Goal: Subscribe to service/newsletter

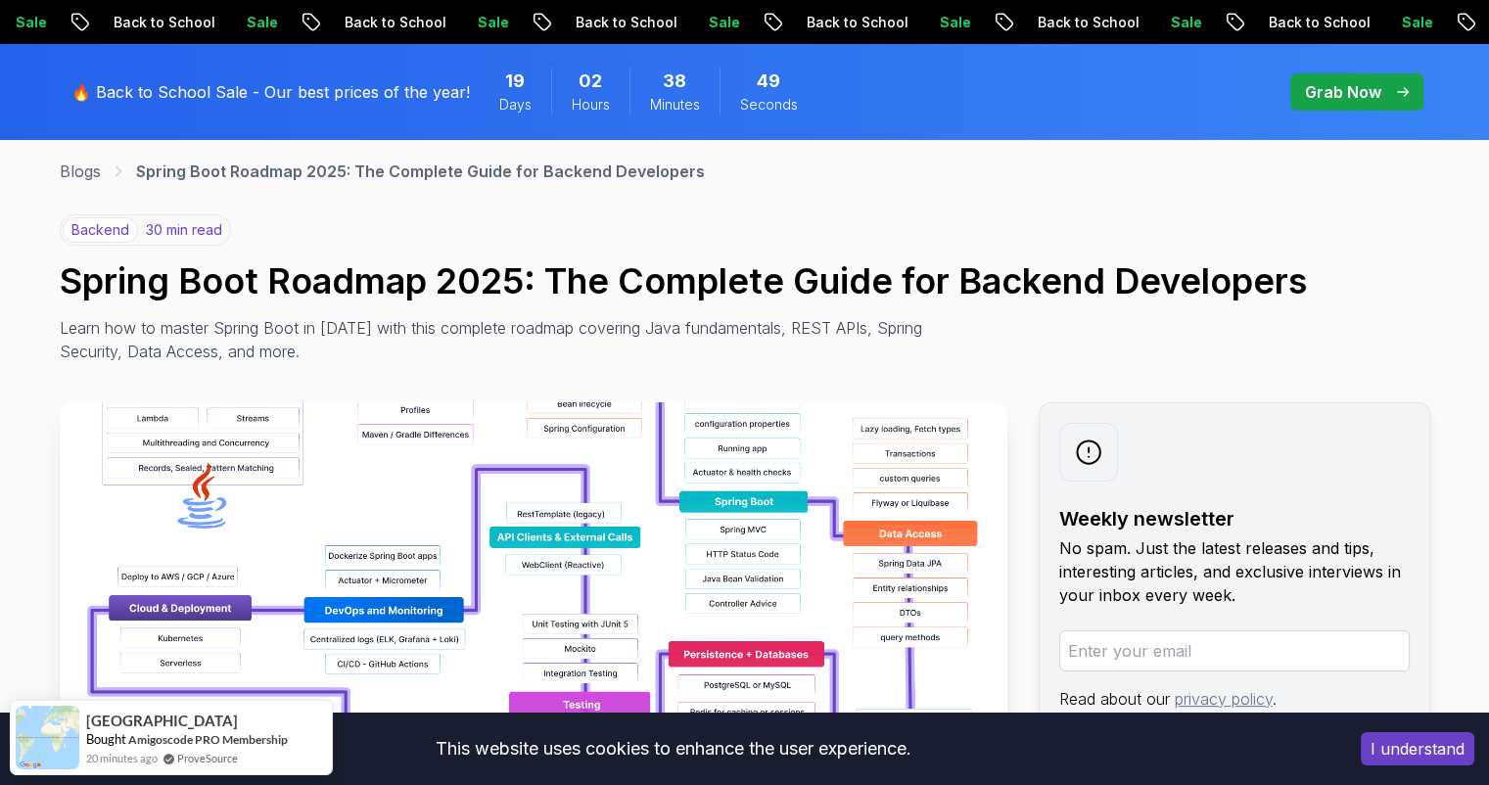
scroll to position [98, 0]
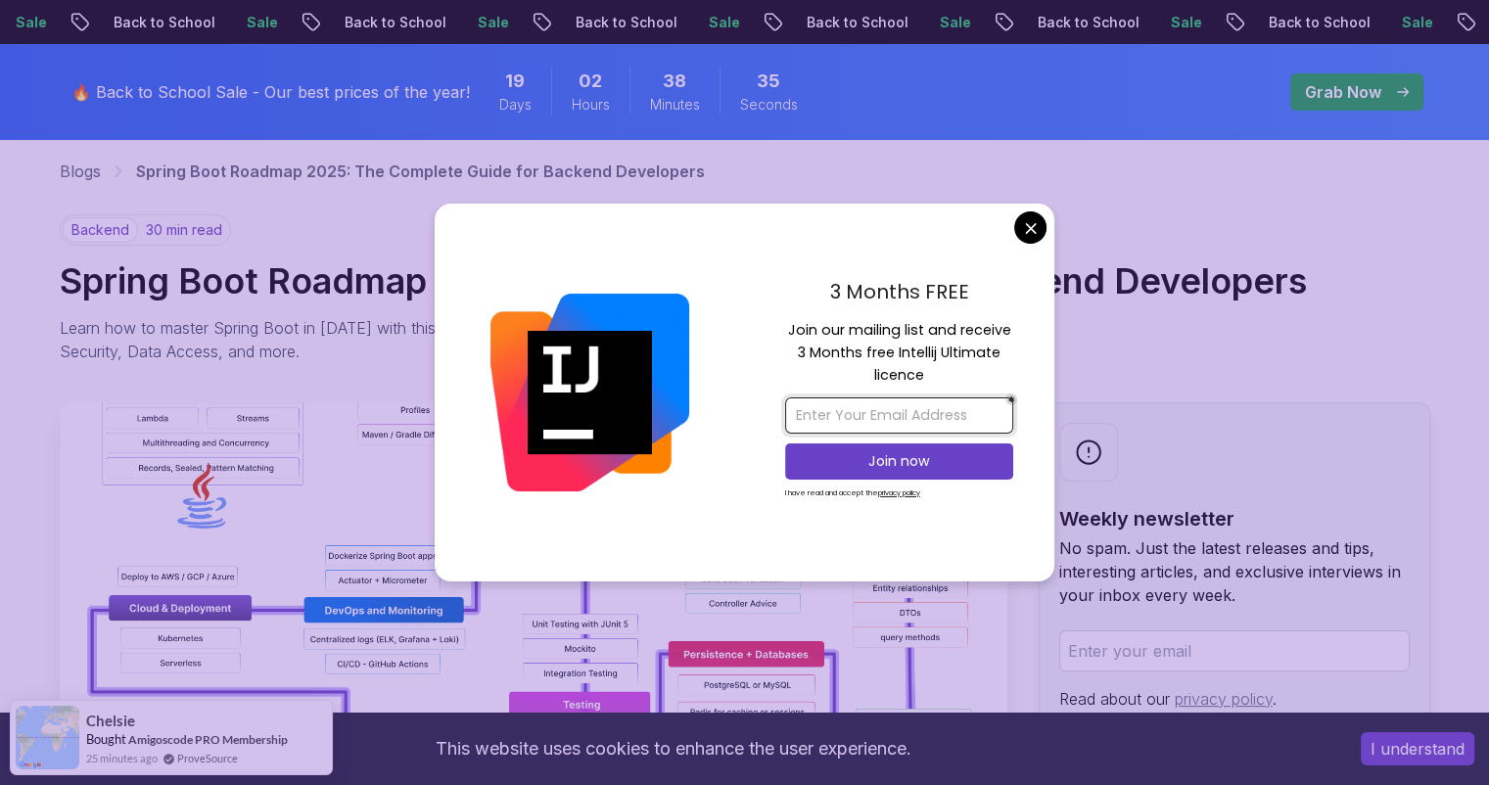
click at [937, 403] on input "email" at bounding box center [899, 415] width 228 height 36
type input "maf256@gmail.com"
click at [921, 453] on p "Join now" at bounding box center [899, 461] width 185 height 20
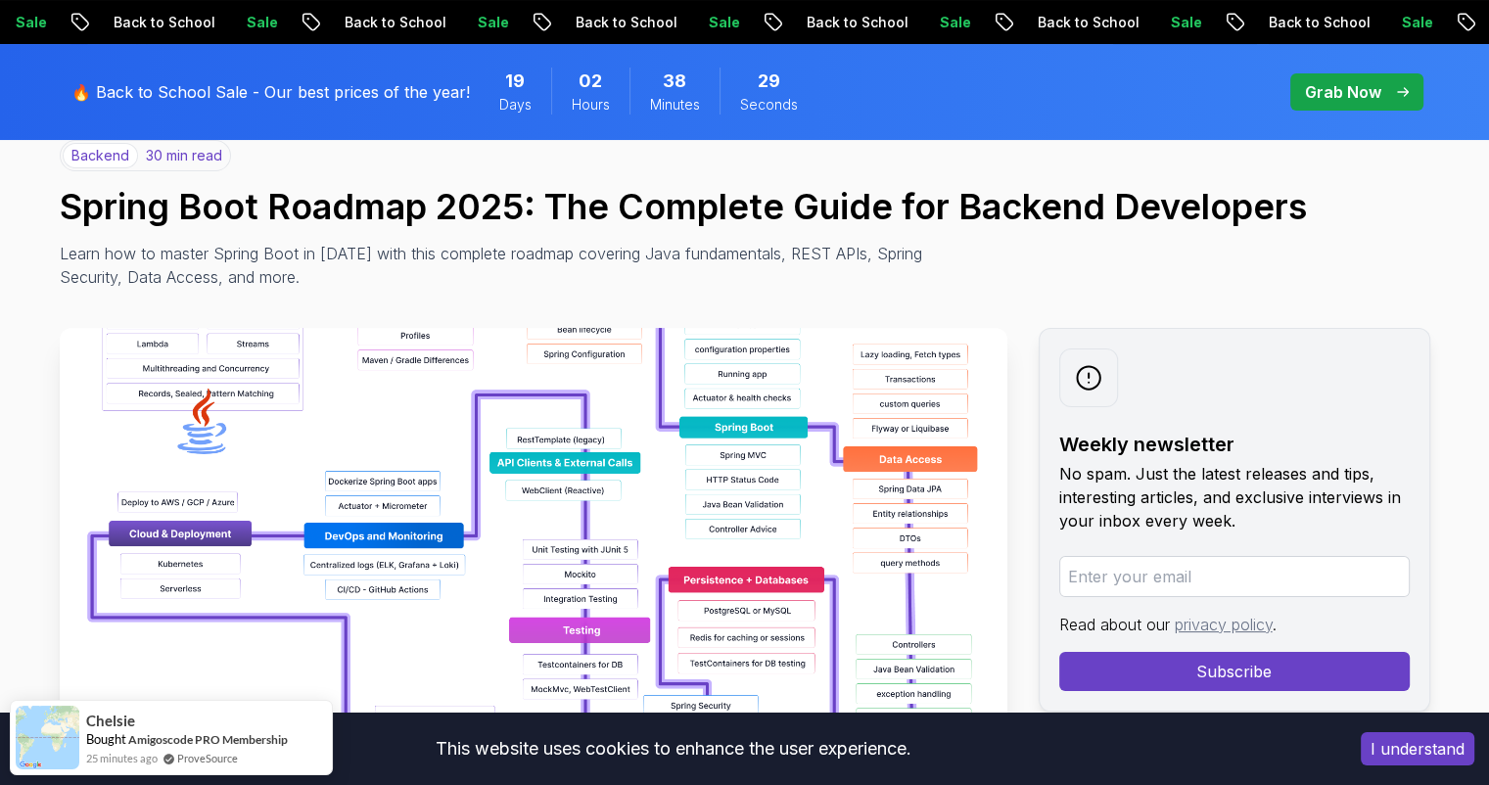
scroll to position [294, 0]
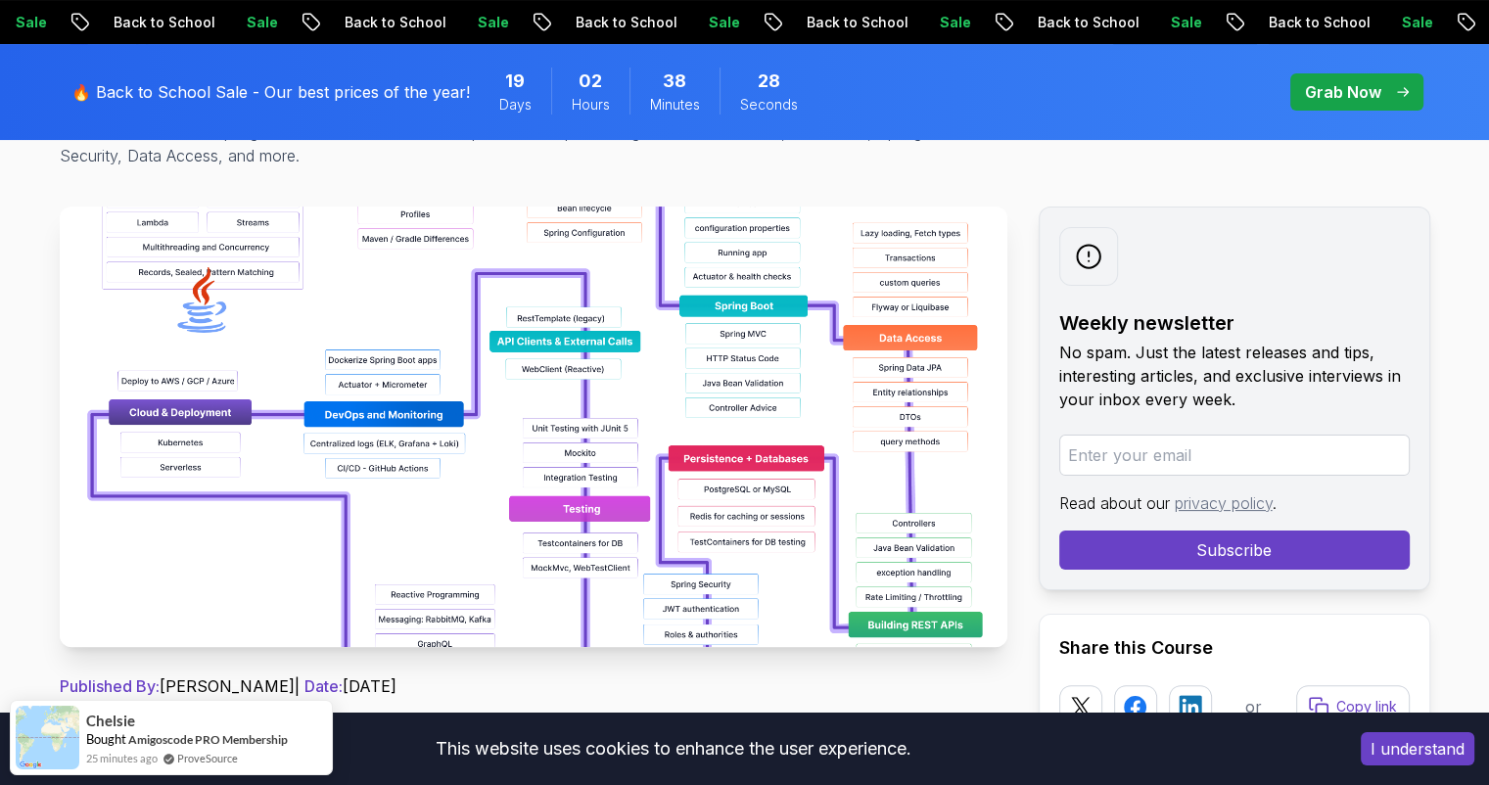
click at [1099, 453] on input "email" at bounding box center [1234, 455] width 350 height 41
type input "maf256@gmail.com"
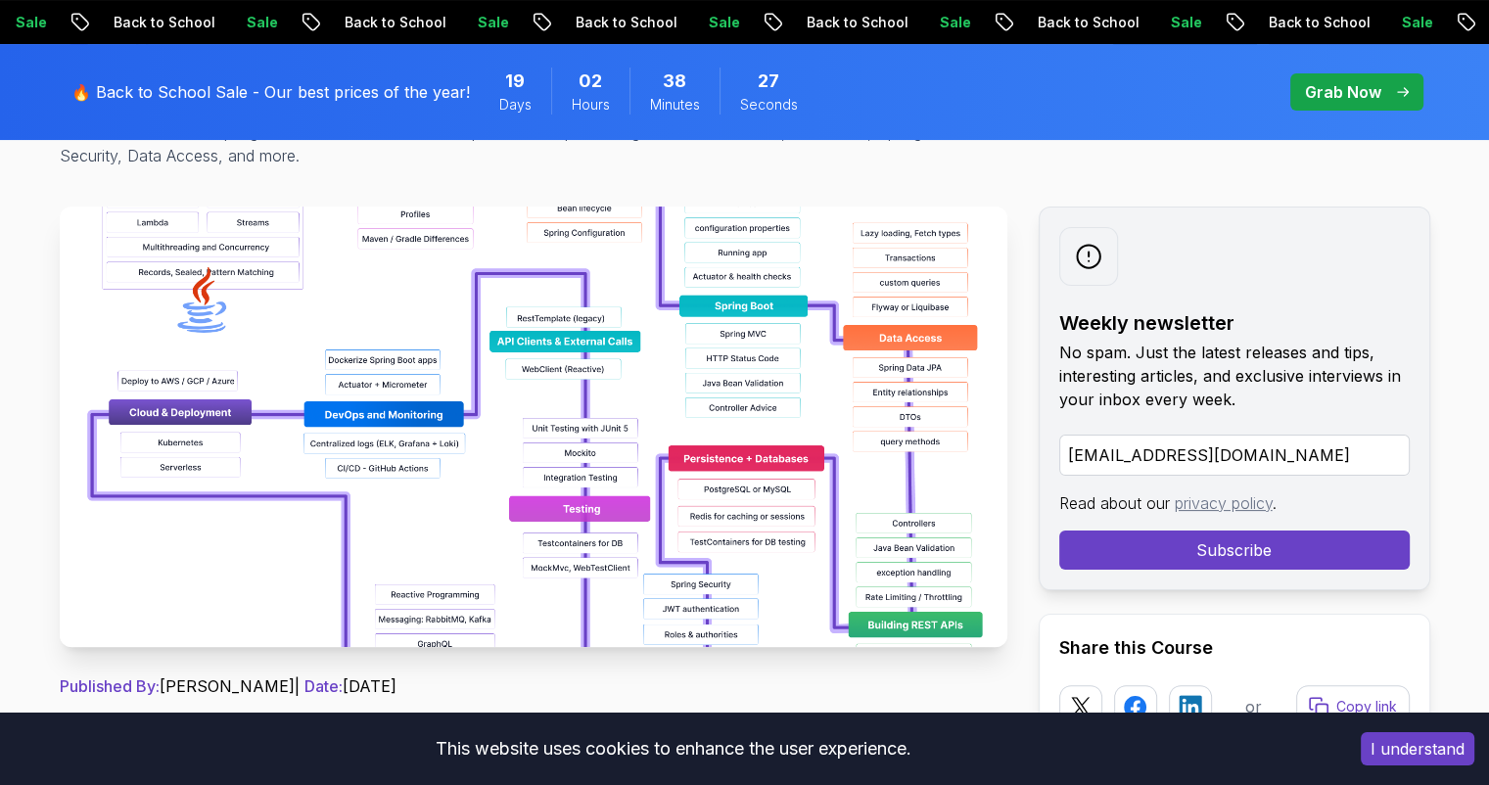
click at [1223, 550] on button "Subscribe" at bounding box center [1234, 550] width 350 height 39
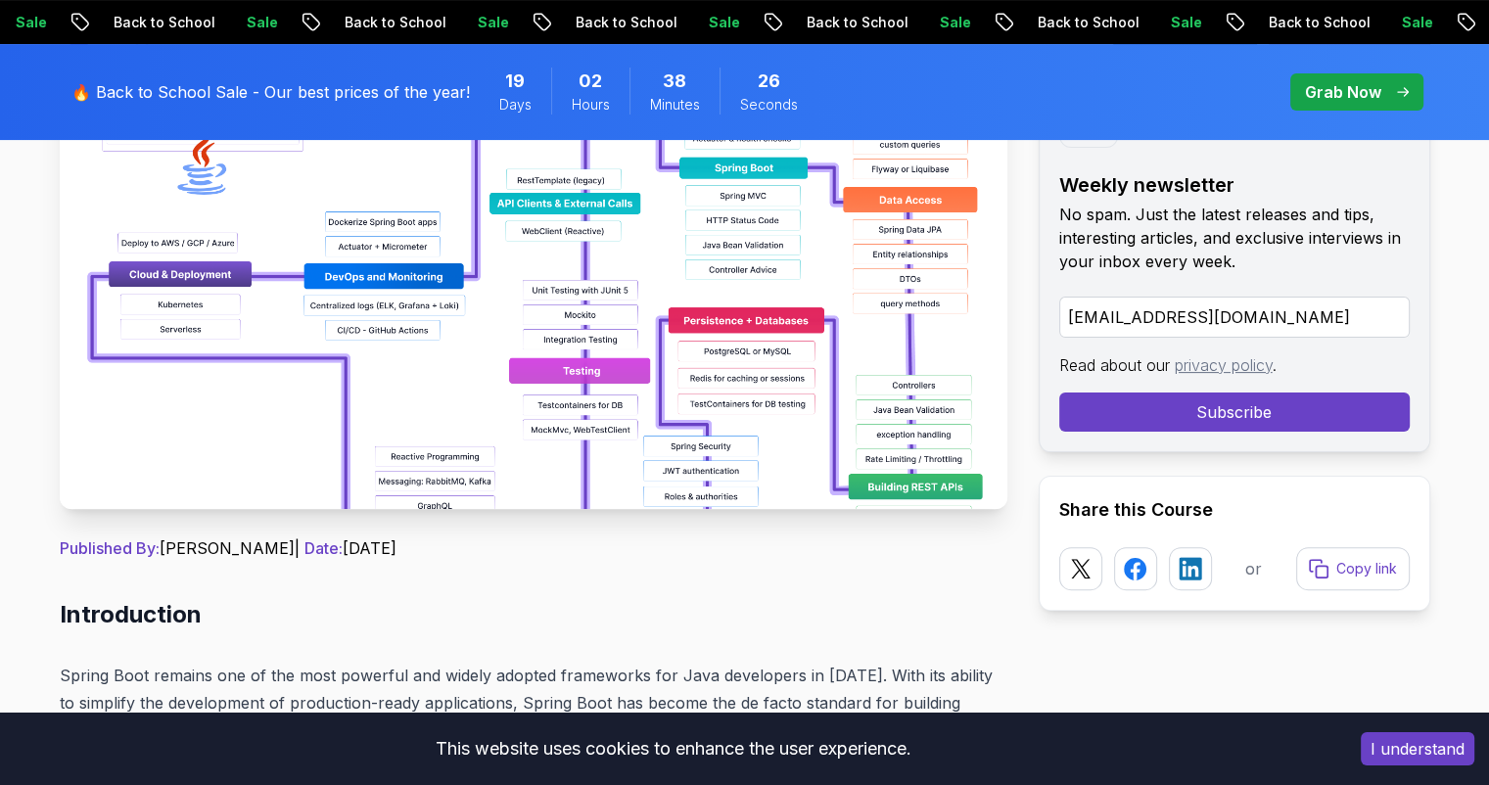
scroll to position [685, 0]
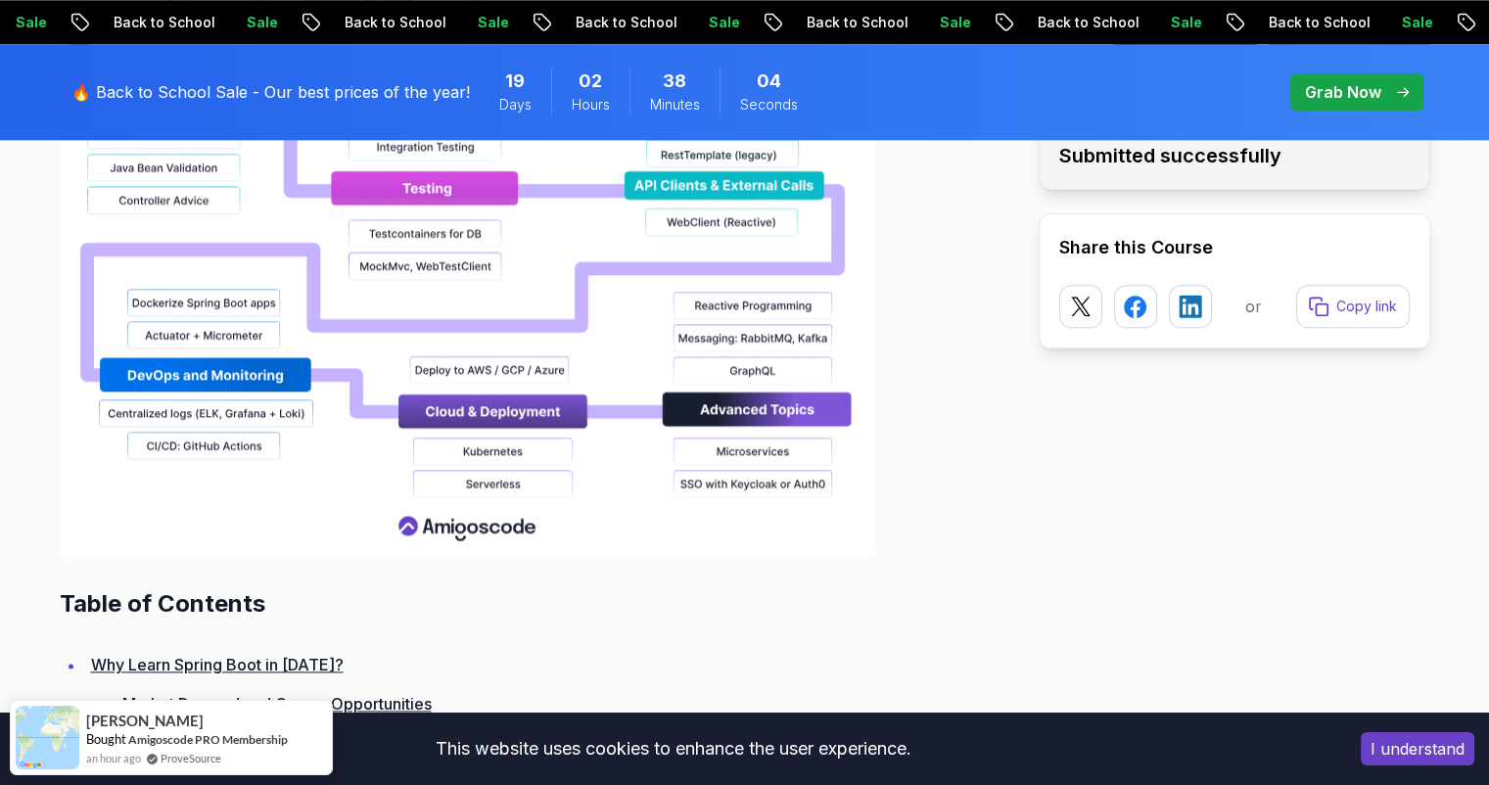
scroll to position [2447, 0]
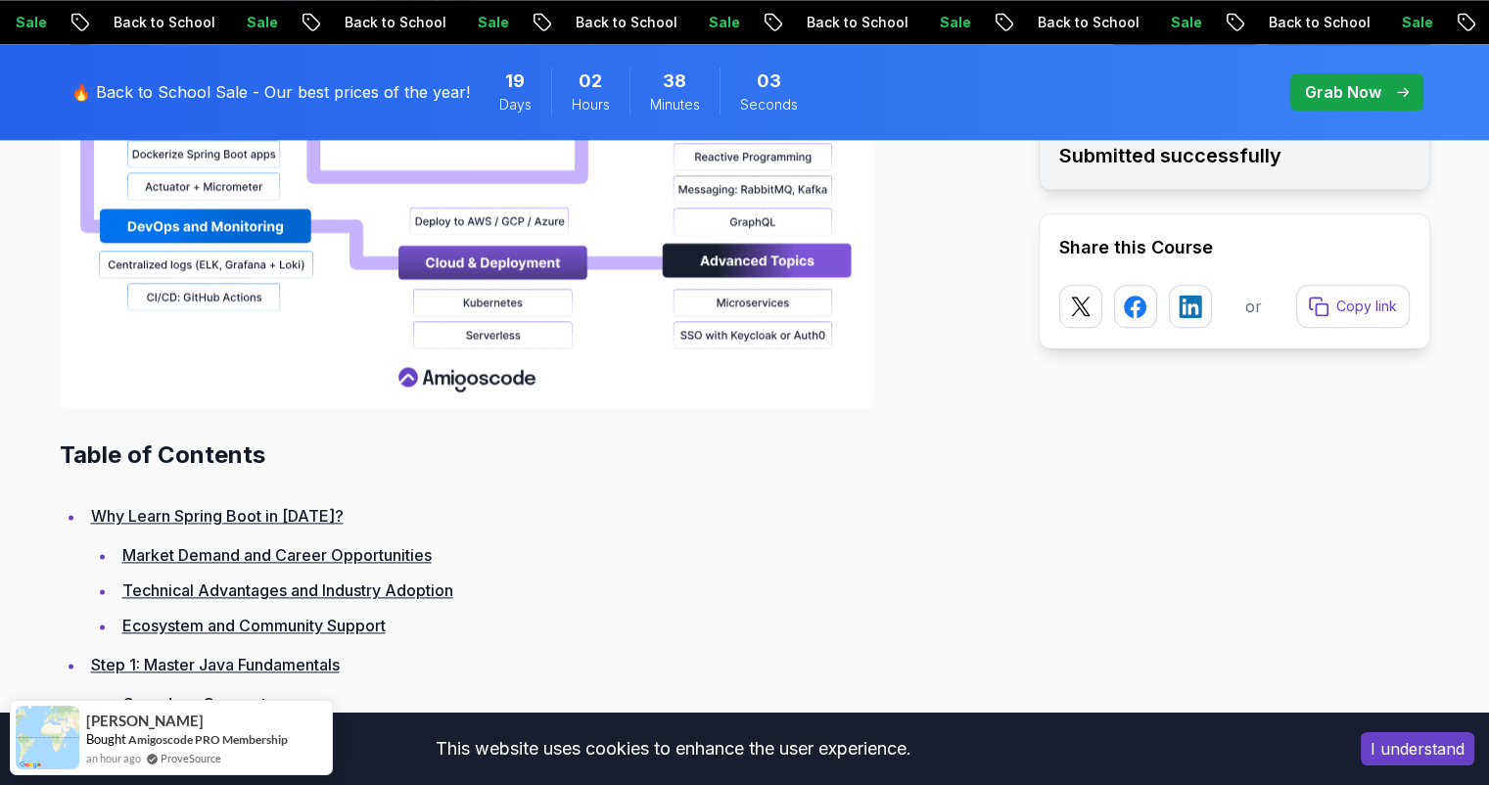
drag, startPoint x: 1397, startPoint y: 743, endPoint x: 1343, endPoint y: 725, distance: 56.7
click at [1397, 742] on button "I understand" at bounding box center [1418, 748] width 114 height 33
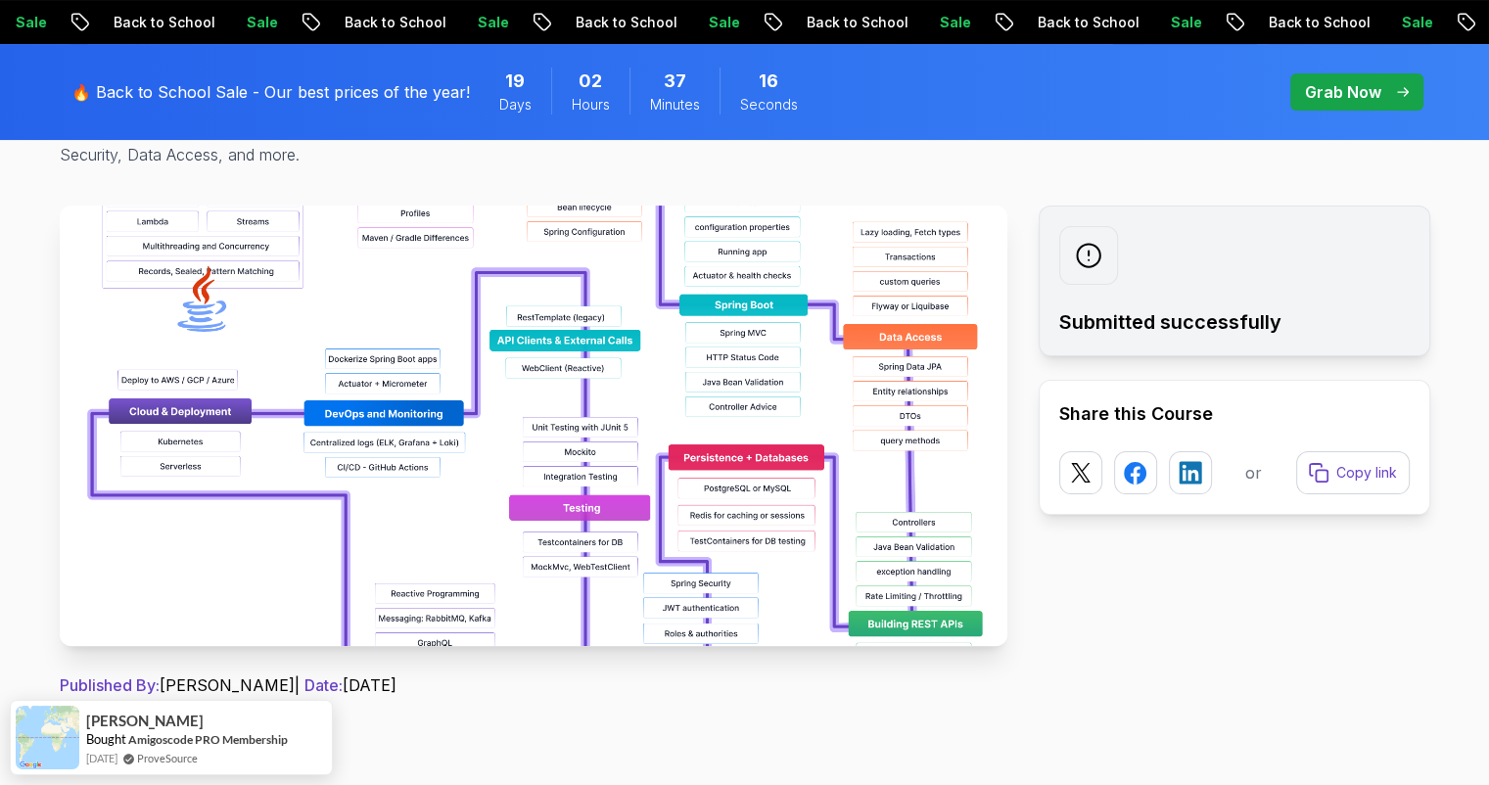
scroll to position [0, 0]
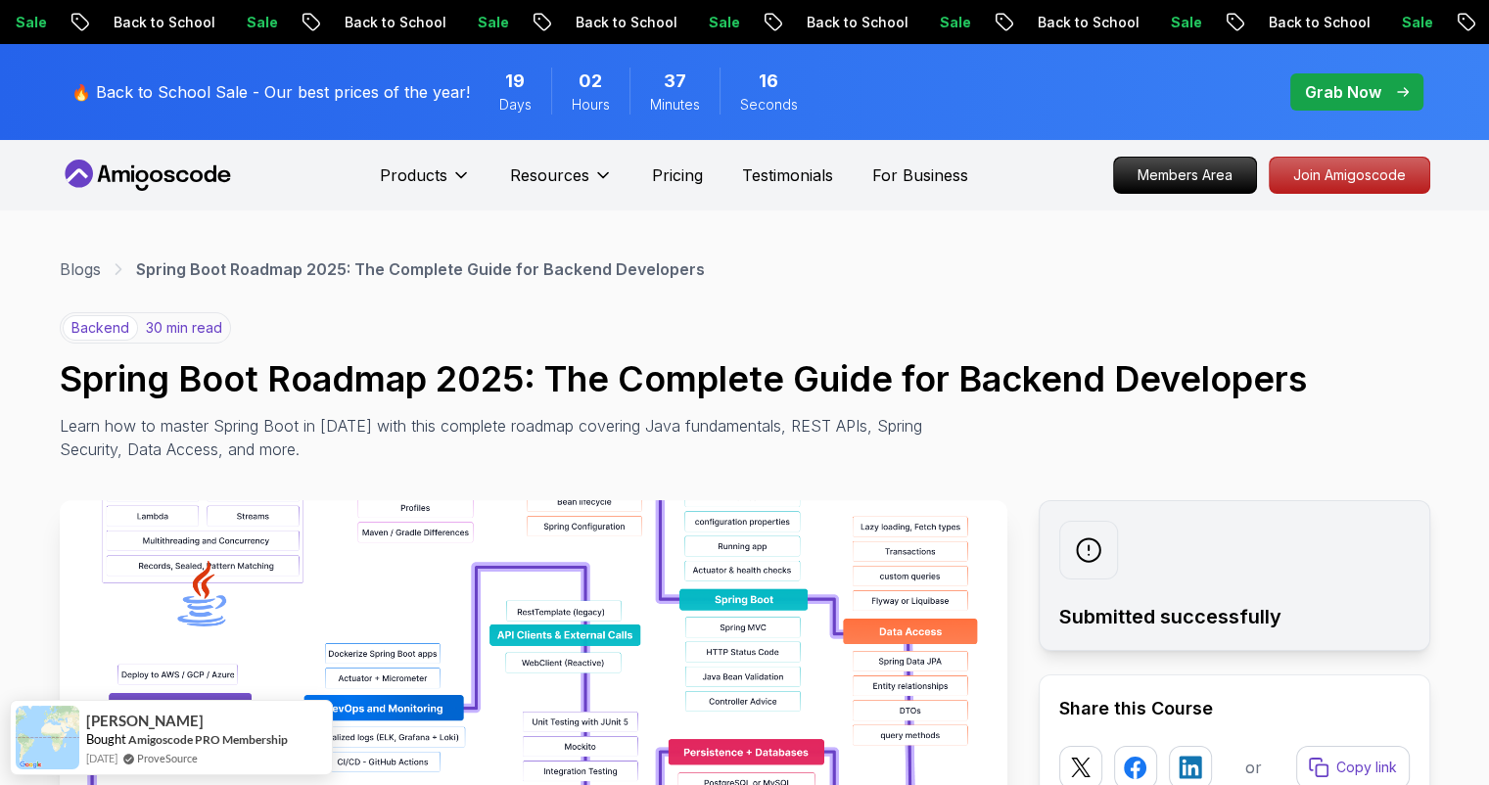
drag, startPoint x: 474, startPoint y: 532, endPoint x: 431, endPoint y: 148, distance: 386.1
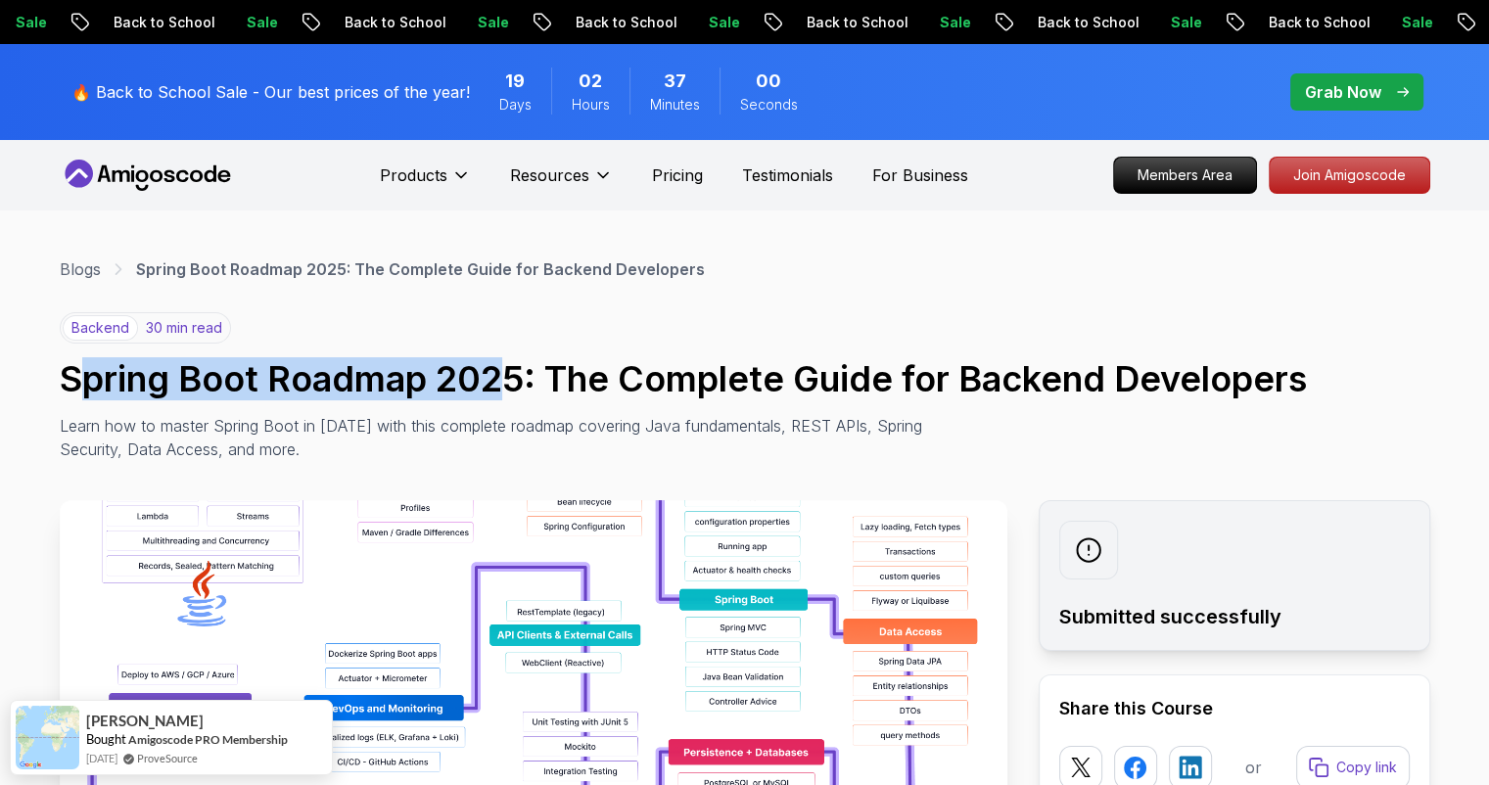
drag, startPoint x: 70, startPoint y: 377, endPoint x: 513, endPoint y: 387, distance: 442.6
click at [513, 387] on h1 "Spring Boot Roadmap 2025: The Complete Guide for Backend Developers" at bounding box center [745, 378] width 1370 height 39
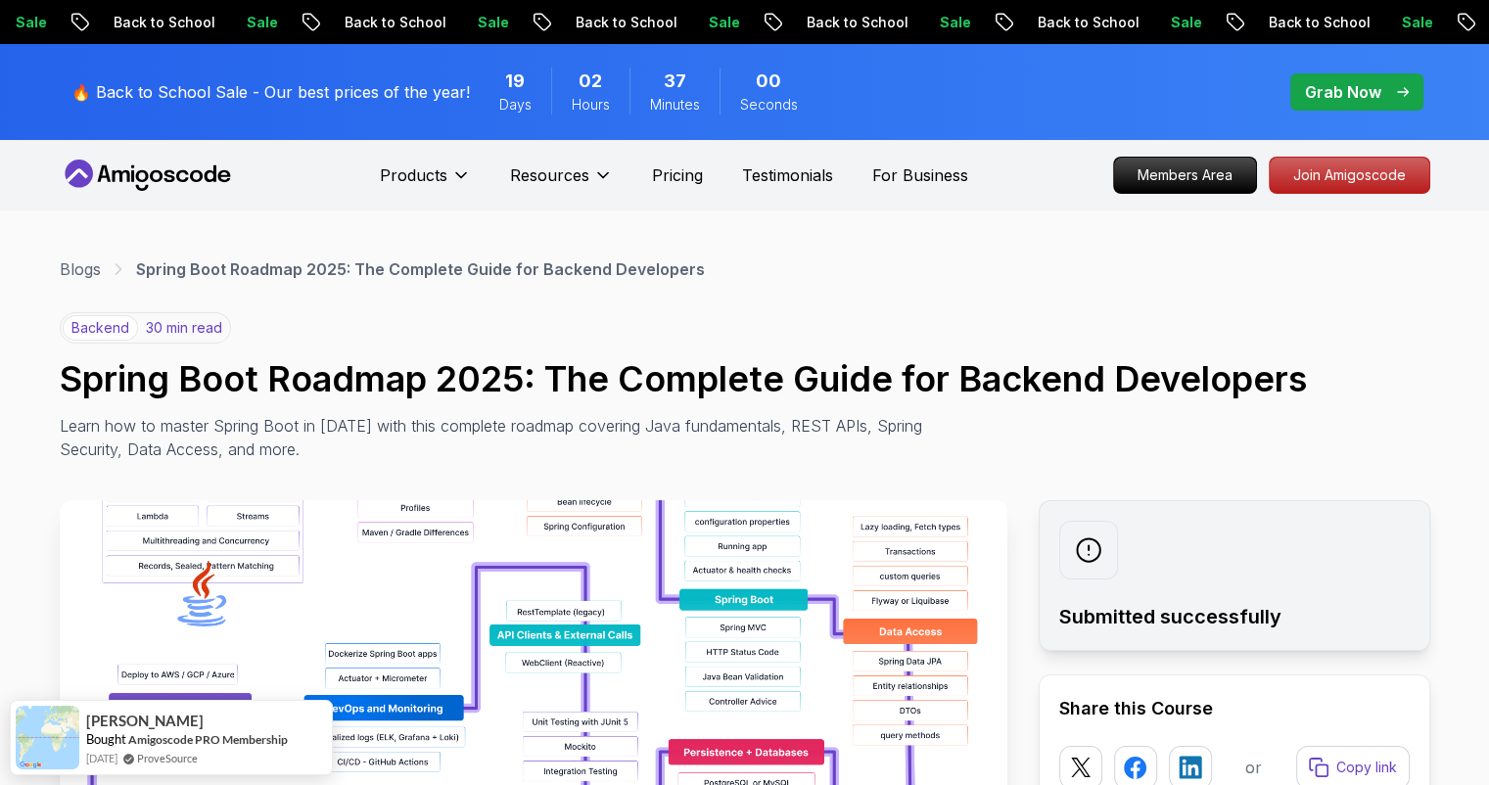
click at [591, 372] on h1 "Spring Boot Roadmap 2025: The Complete Guide for Backend Developers" at bounding box center [745, 378] width 1370 height 39
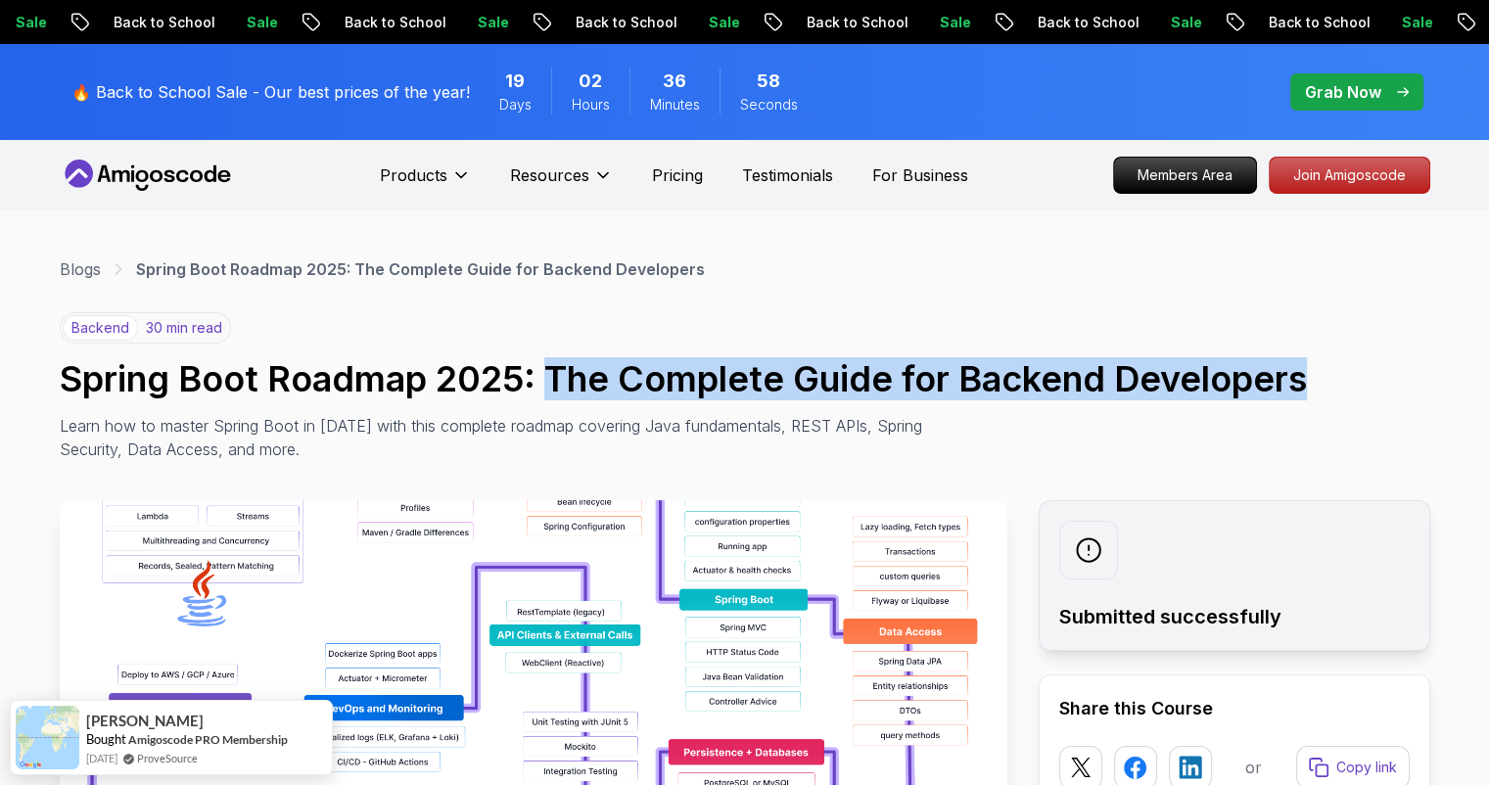
drag, startPoint x: 550, startPoint y: 383, endPoint x: 1316, endPoint y: 360, distance: 765.8
click at [1316, 360] on h1 "Spring Boot Roadmap 2025: The Complete Guide for Backend Developers" at bounding box center [745, 378] width 1370 height 39
copy h1 "The Complete Guide for Backend Developers"
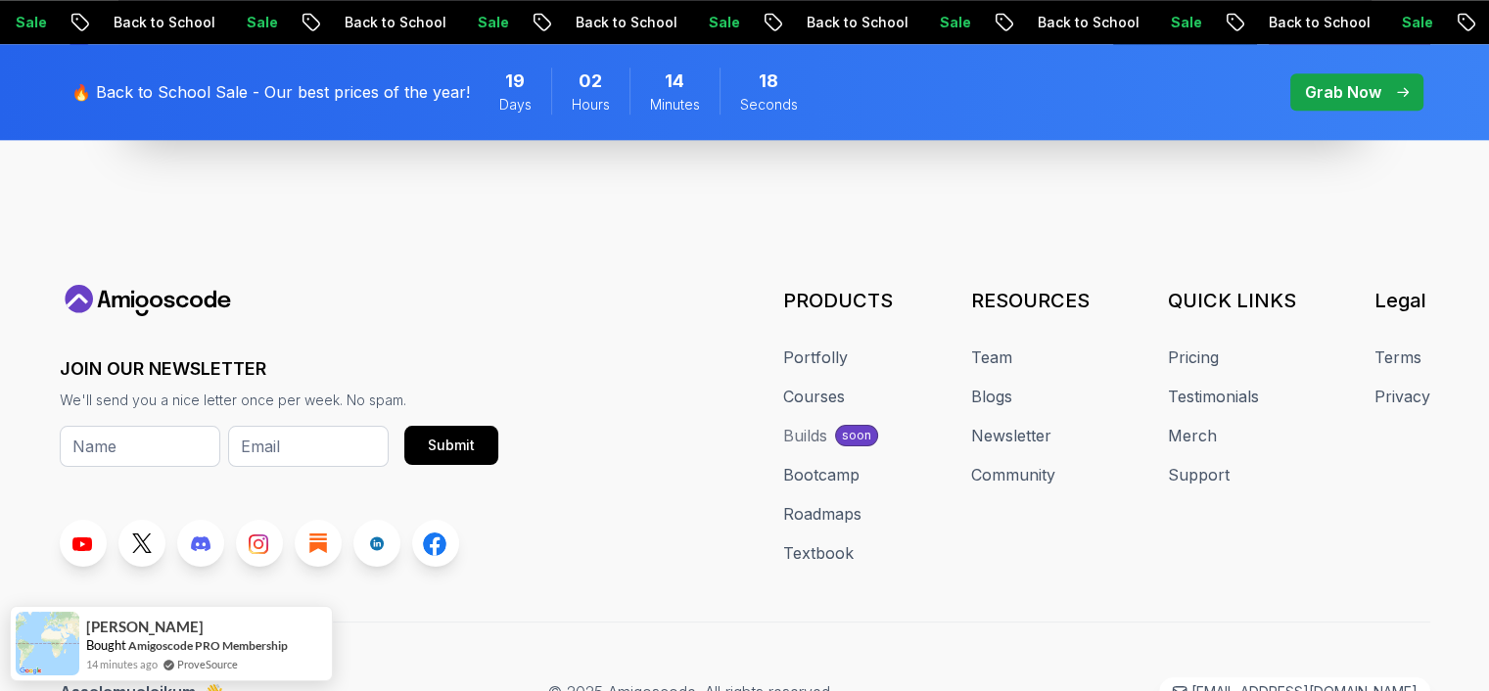
scroll to position [2357, 0]
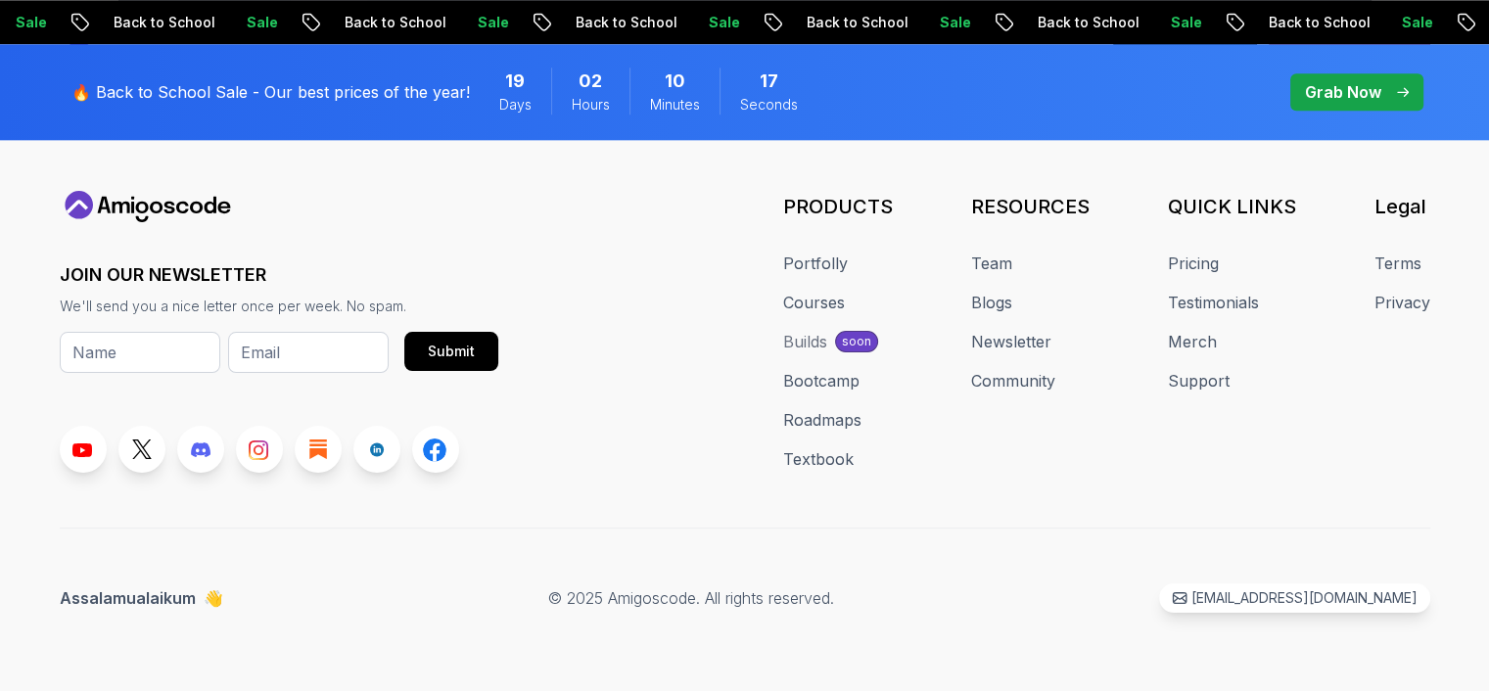
scroll to position [2357, 0]
